Goal: Task Accomplishment & Management: Use online tool/utility

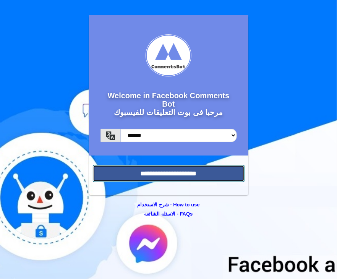
click at [179, 176] on input "**********" at bounding box center [169, 173] width 152 height 17
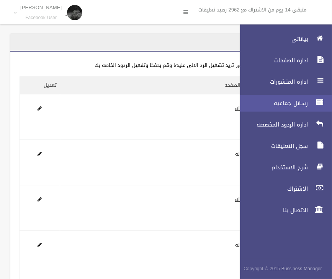
click at [294, 104] on span "رسائل جماعيه" at bounding box center [271, 103] width 77 height 8
click at [263, 102] on span "رسائل جماعيه" at bounding box center [271, 103] width 77 height 8
